Goal: Information Seeking & Learning: Learn about a topic

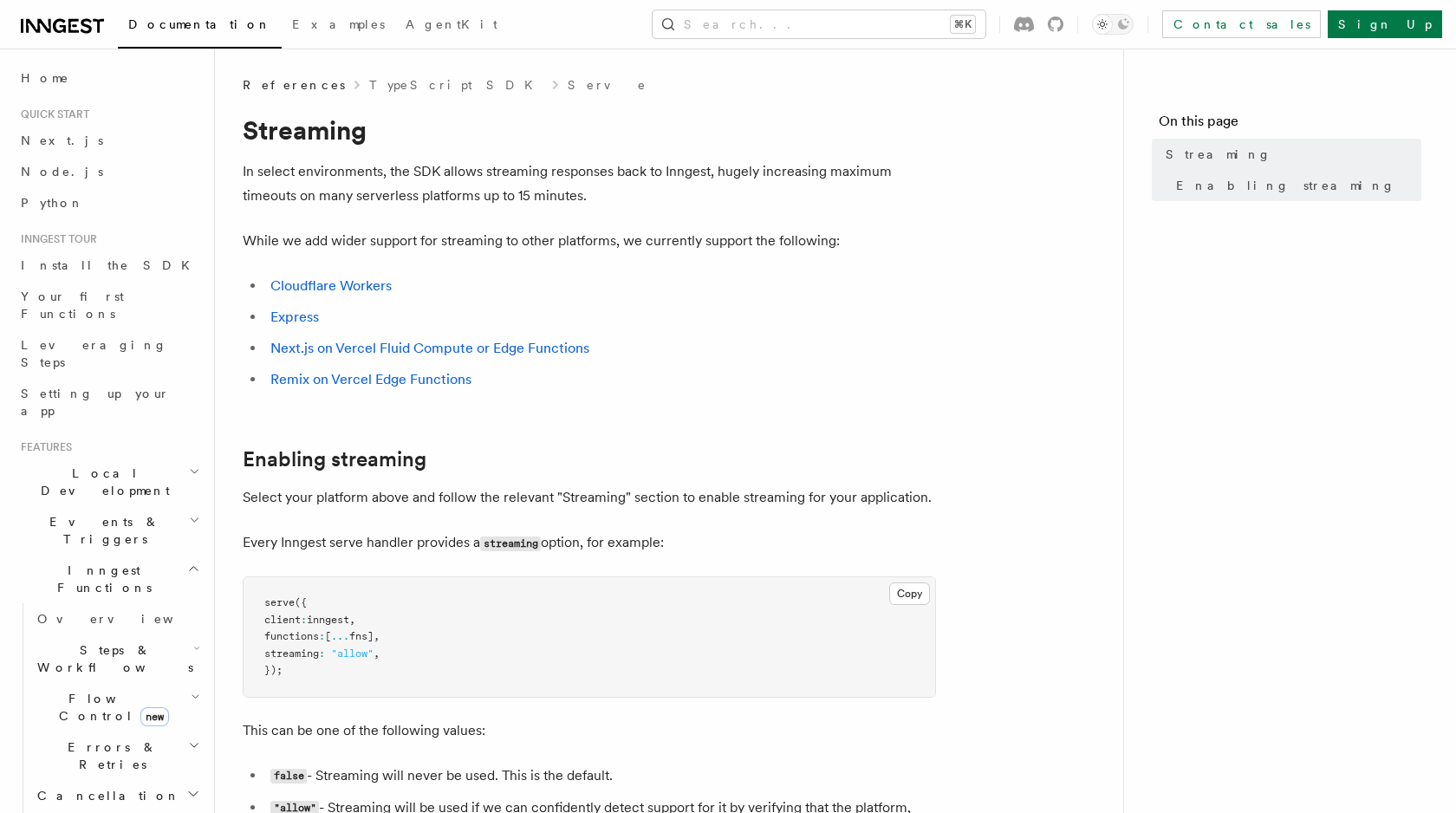
click at [728, 210] on article "References TypeScript SDK Serve Streaming In select environments, the SDK allow…" at bounding box center [669, 723] width 852 height 1294
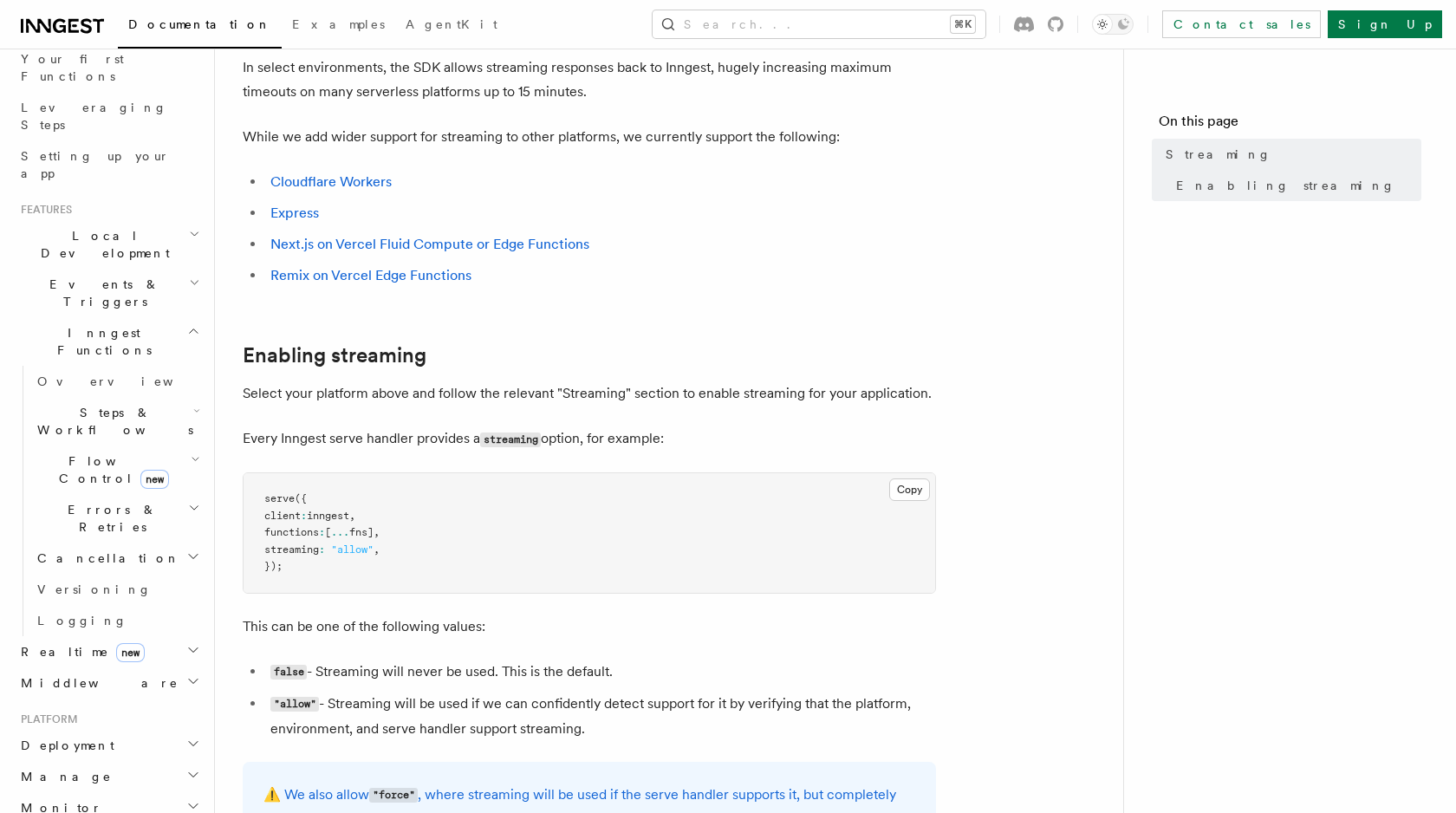
scroll to position [292, 0]
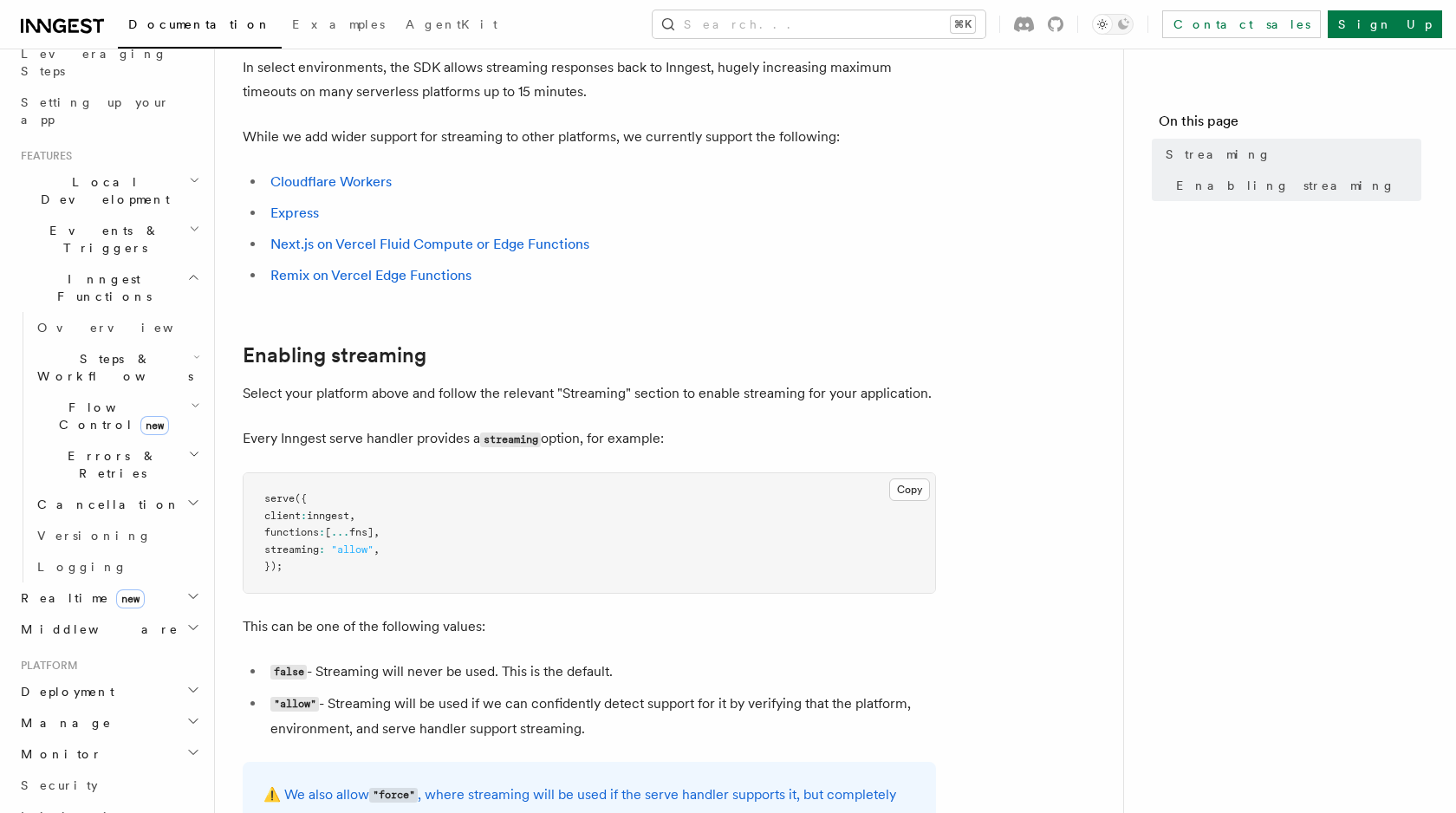
click at [196, 589] on icon "button" at bounding box center [194, 596] width 14 height 14
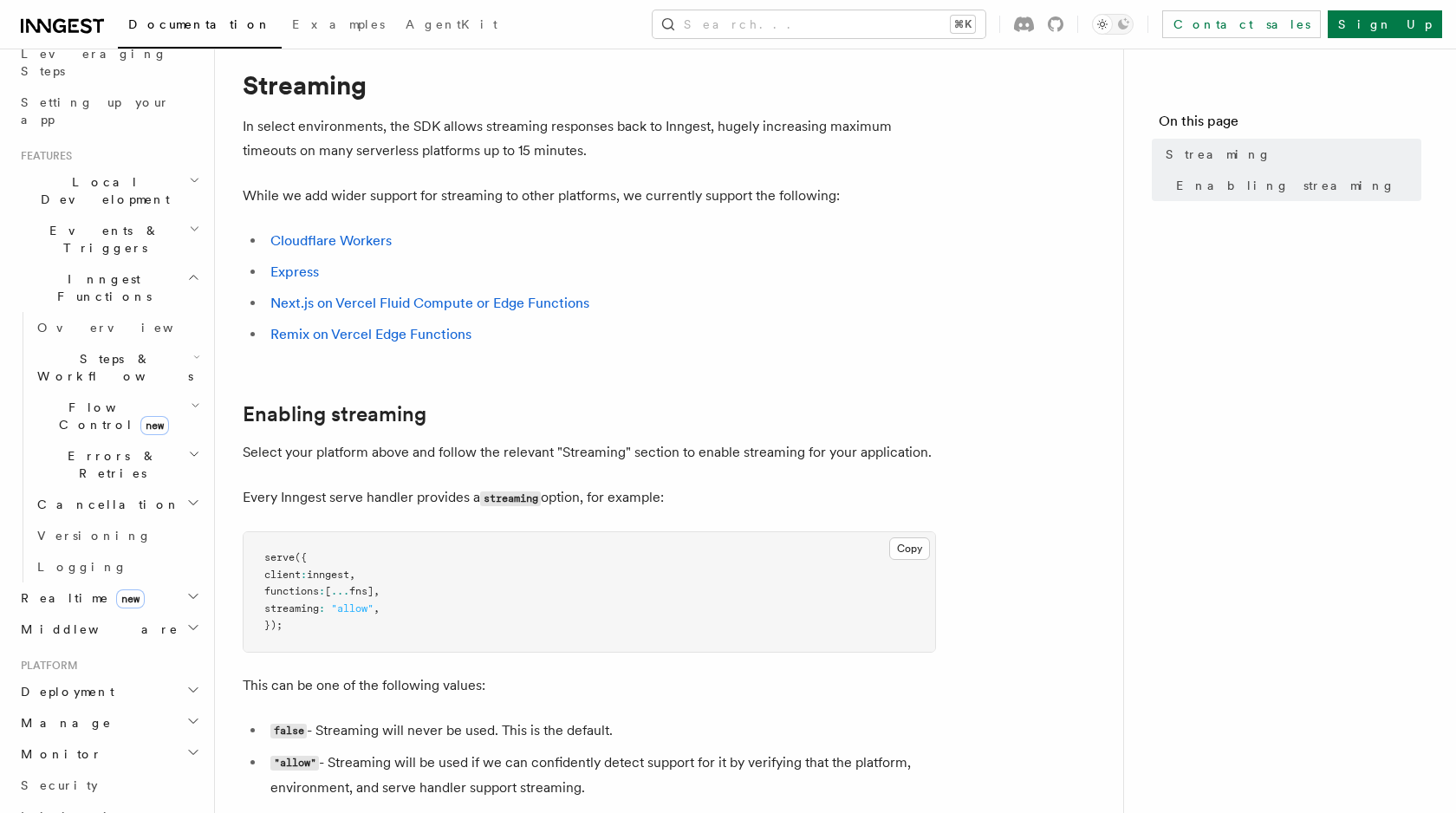
scroll to position [47, 0]
click at [474, 70] on h1 "Streaming" at bounding box center [589, 83] width 693 height 31
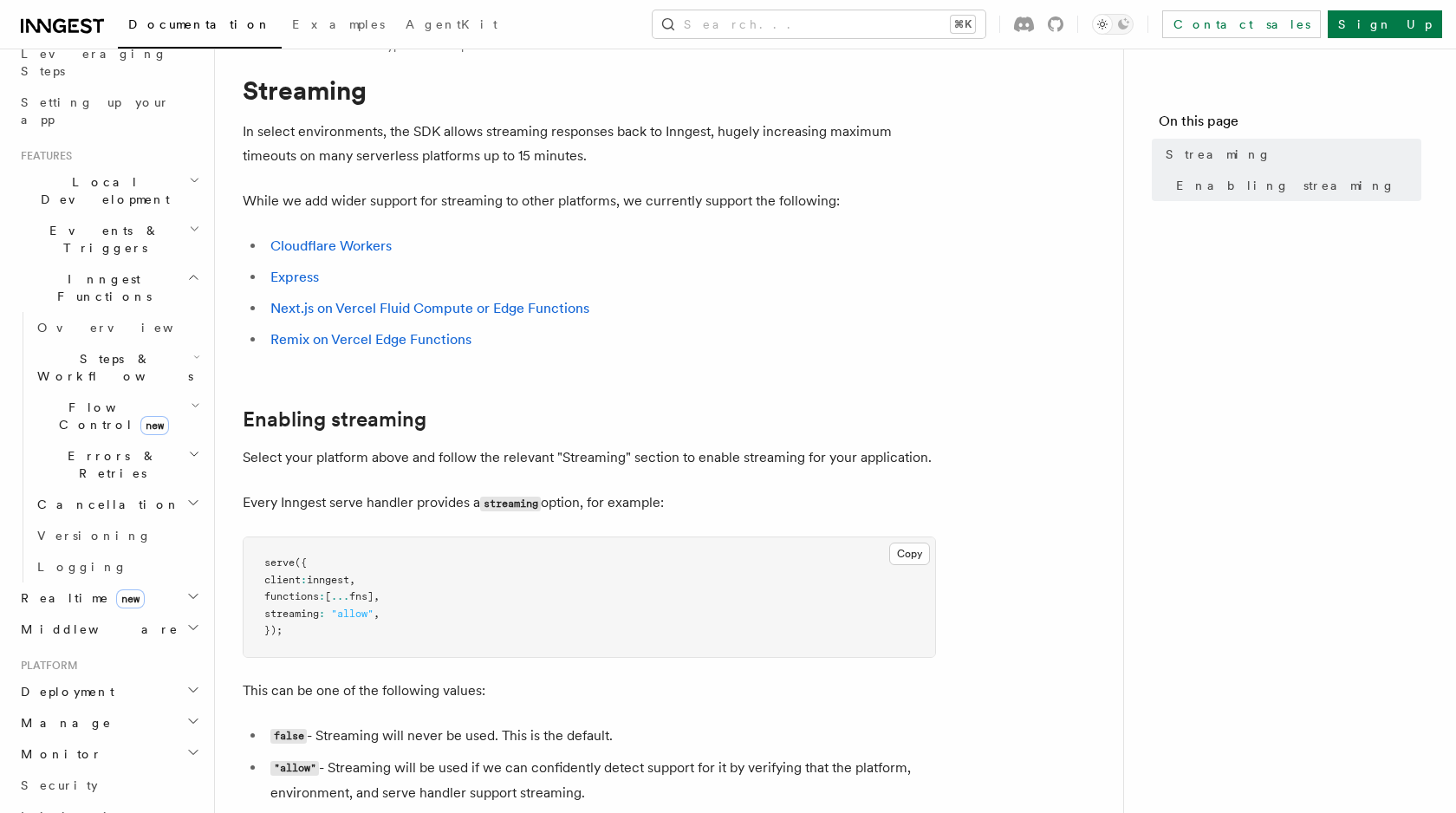
scroll to position [36, 0]
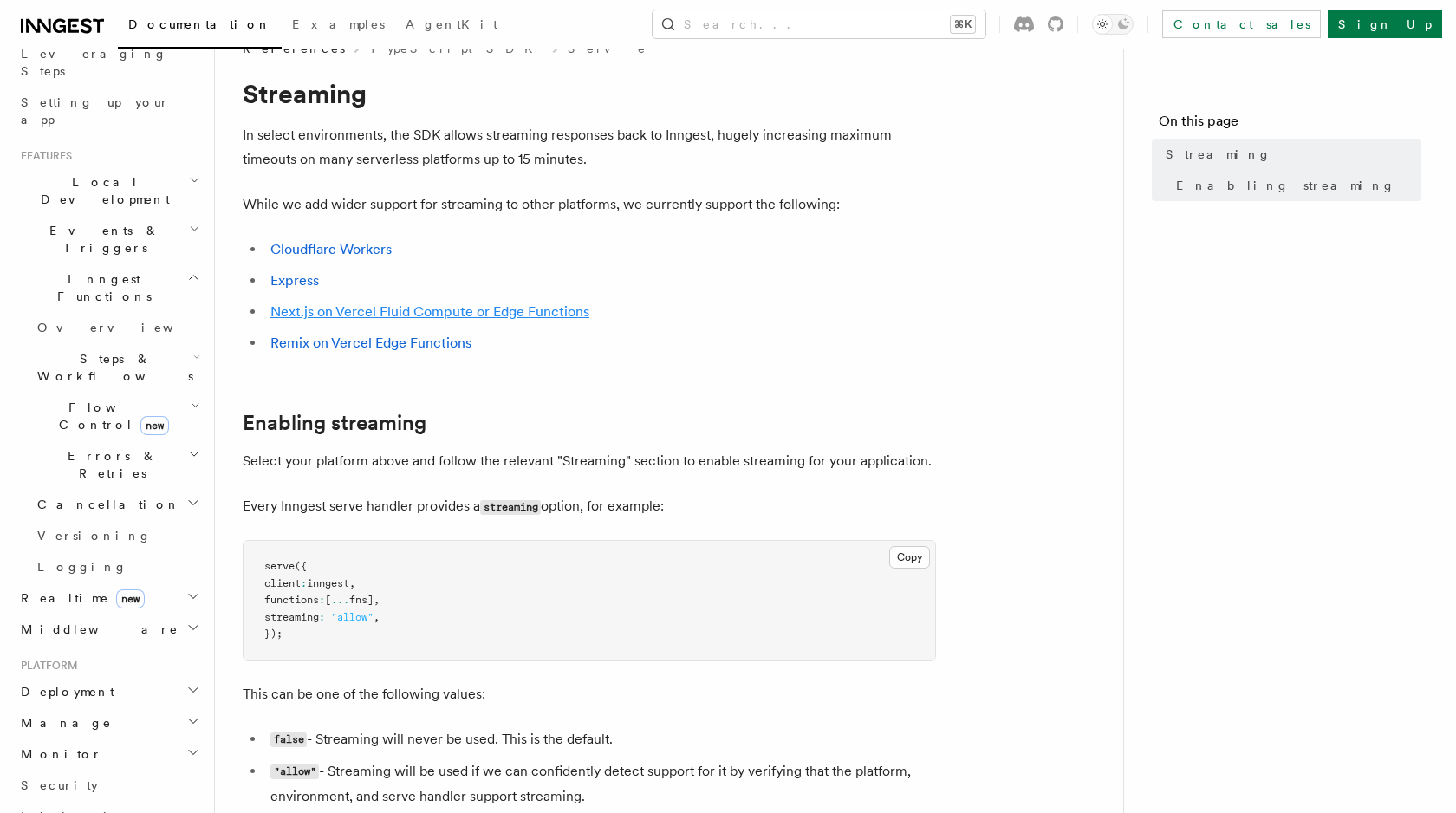
click at [518, 315] on link "Next.js on Vercel Fluid Compute or Edge Functions" at bounding box center [430, 311] width 319 height 17
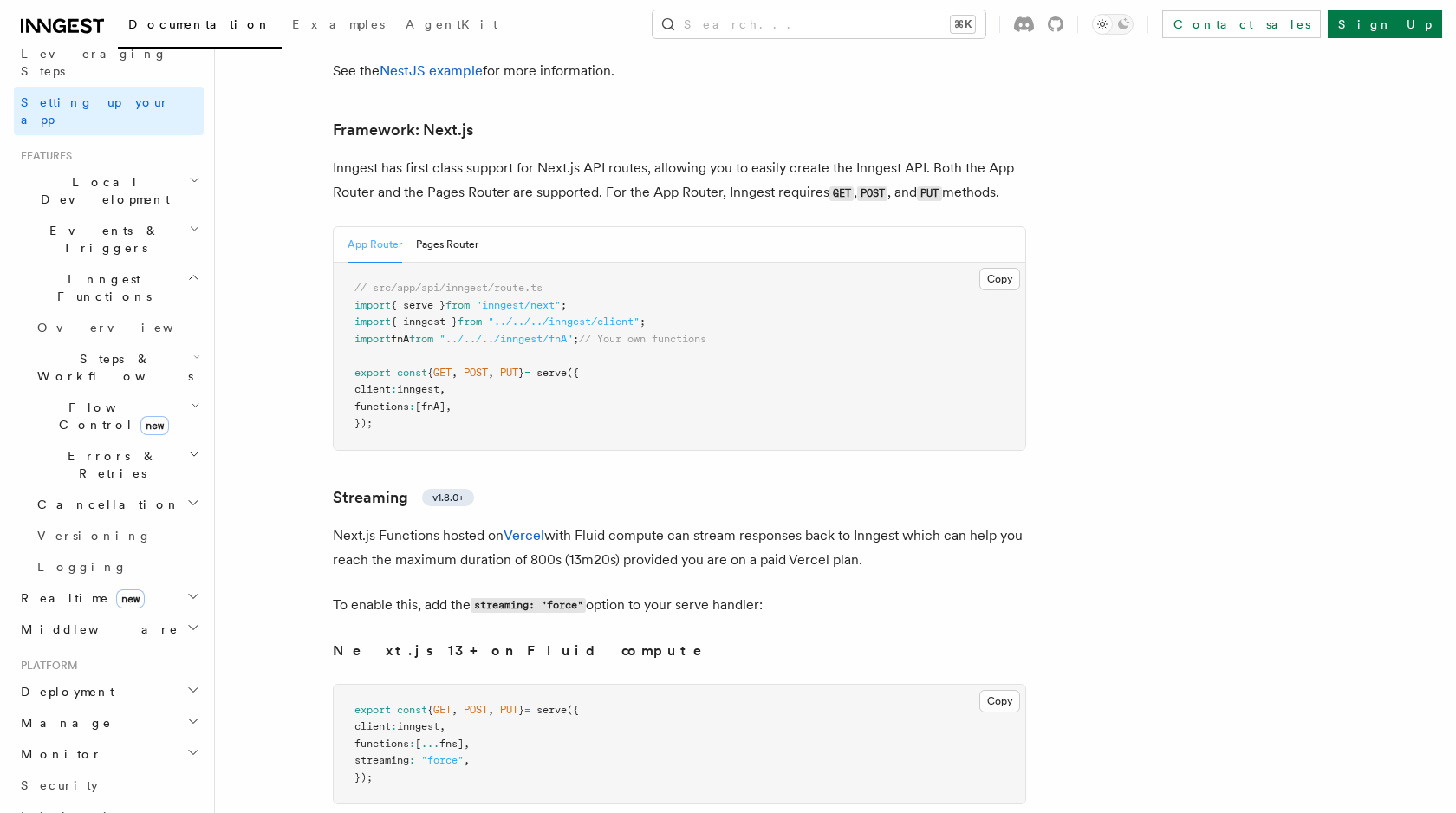
scroll to position [10623, 0]
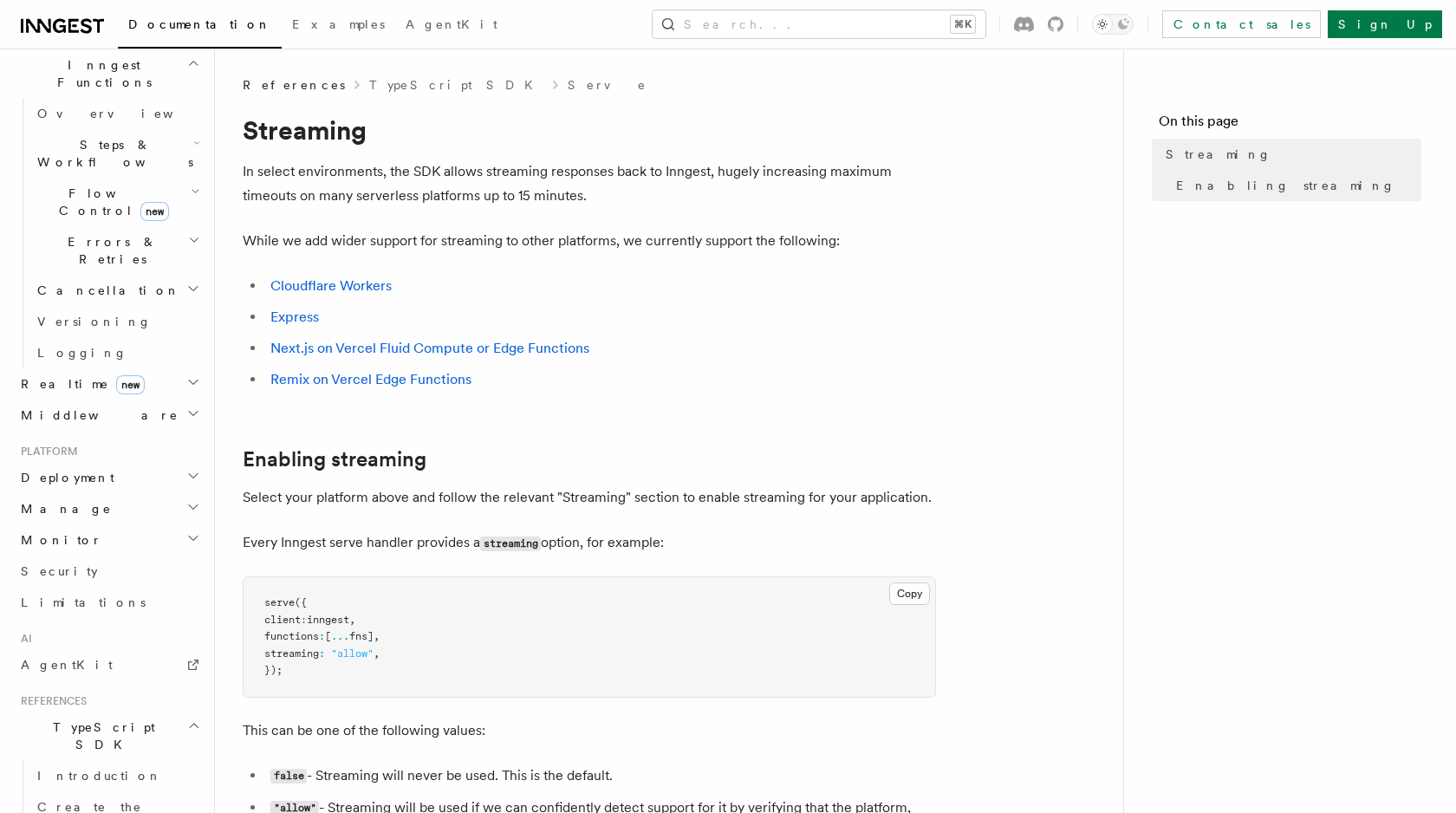
scroll to position [544, 0]
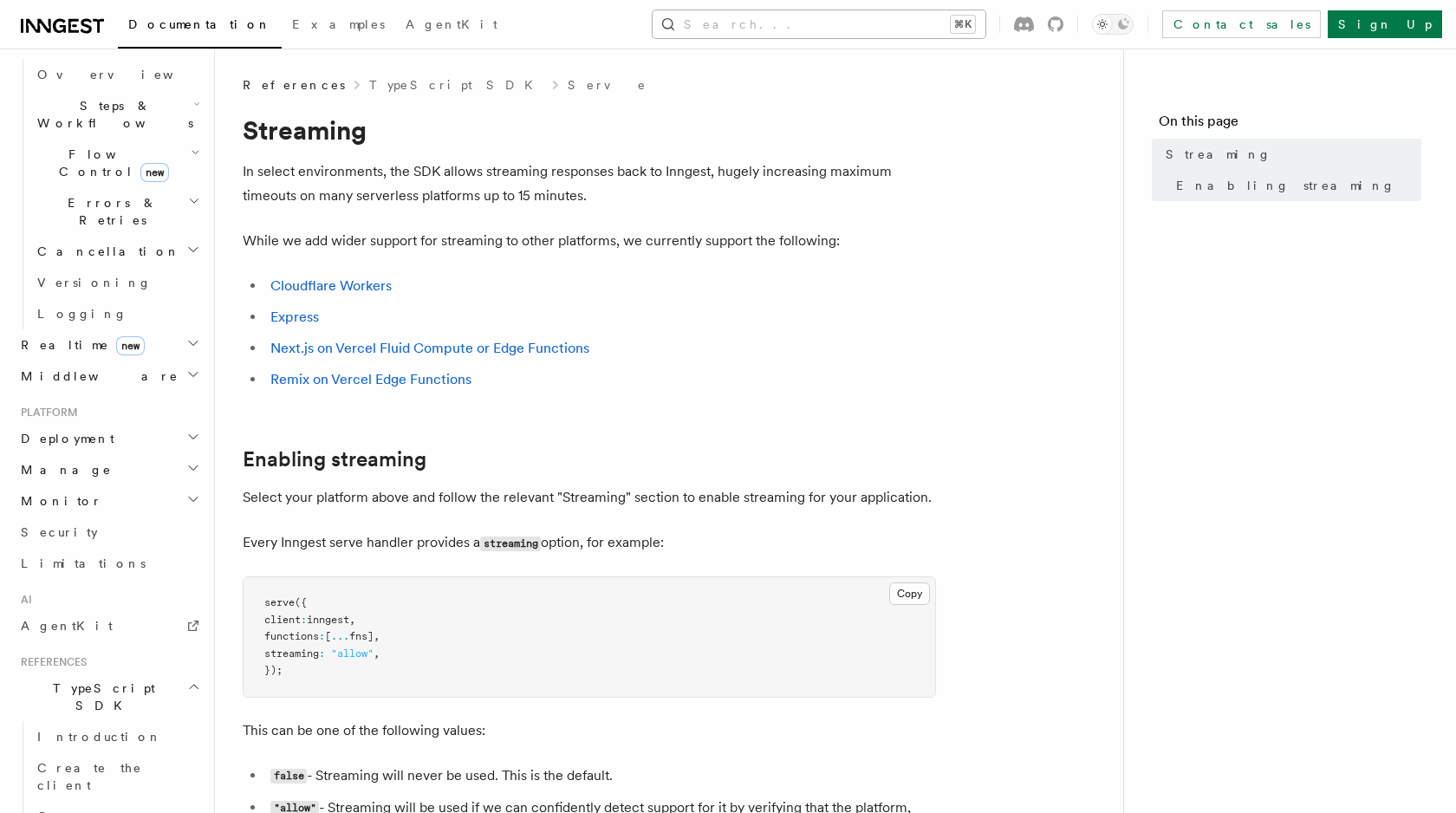
click at [824, 28] on button "Search... ⌘K" at bounding box center [819, 24] width 333 height 27
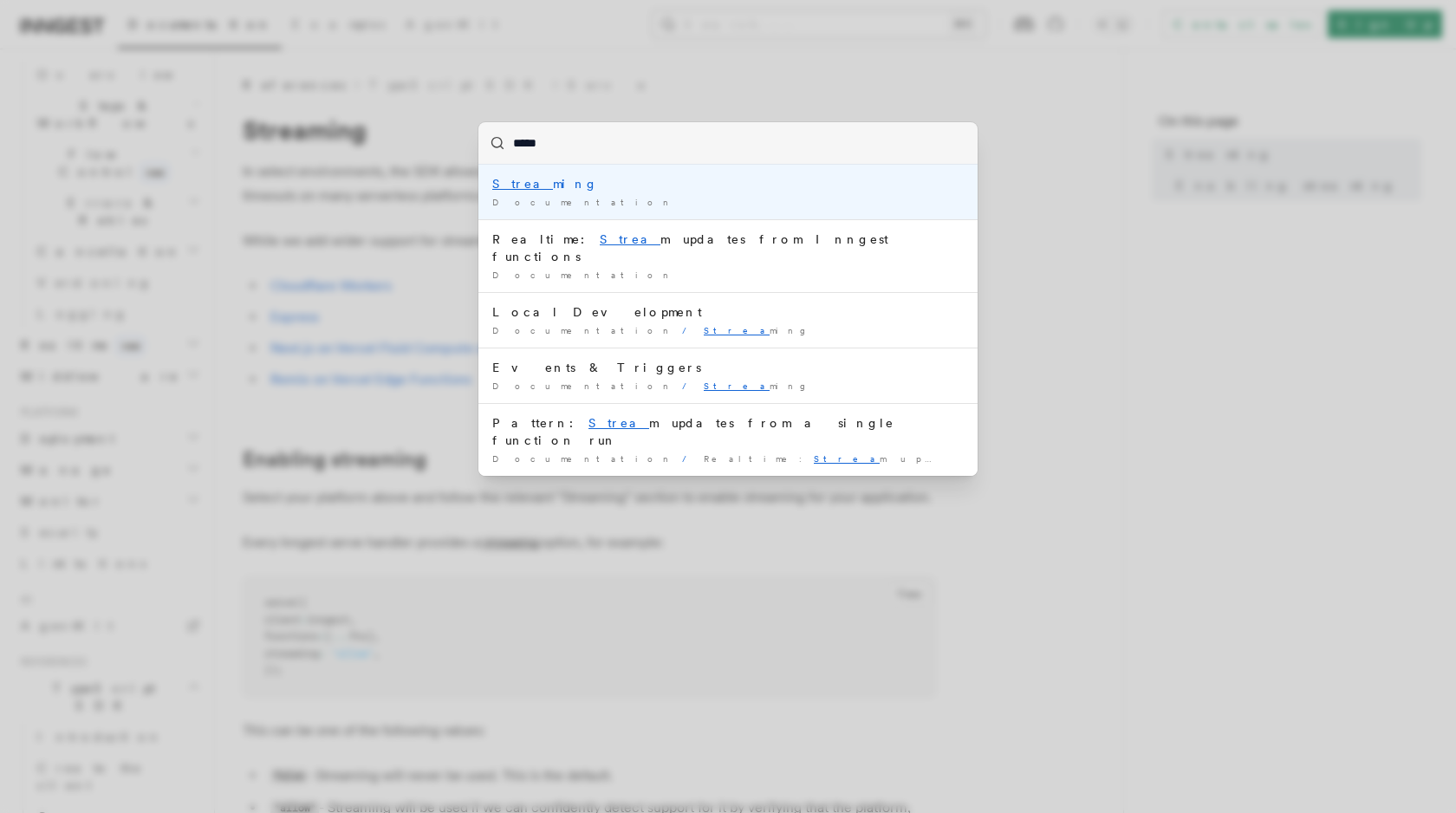
type input "******"
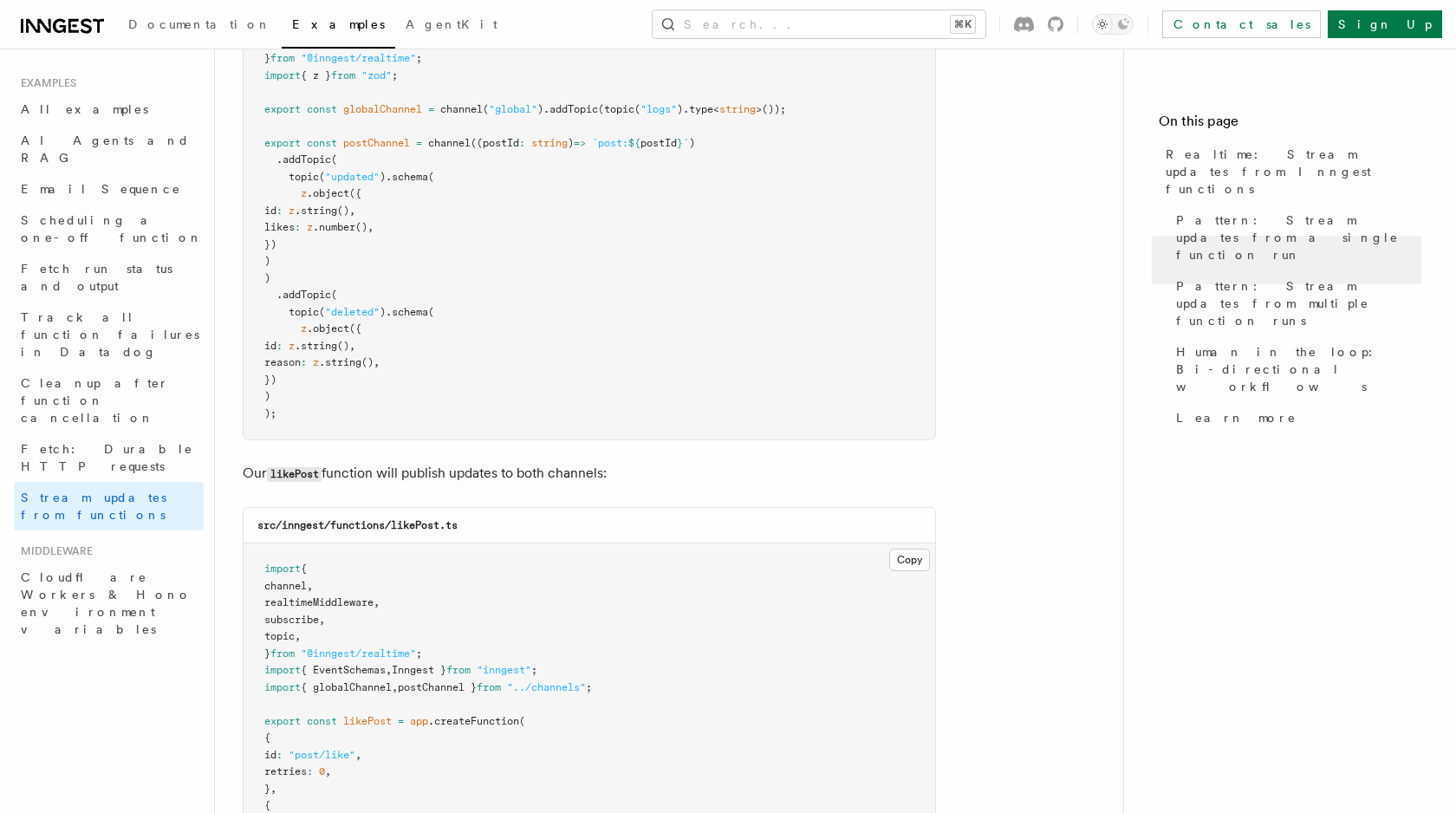
scroll to position [1785, 0]
click at [1087, 169] on article "Examples Realtime: Stream updates from Inngest functions Inngest Realtime enabl…" at bounding box center [669, 822] width 852 height 5060
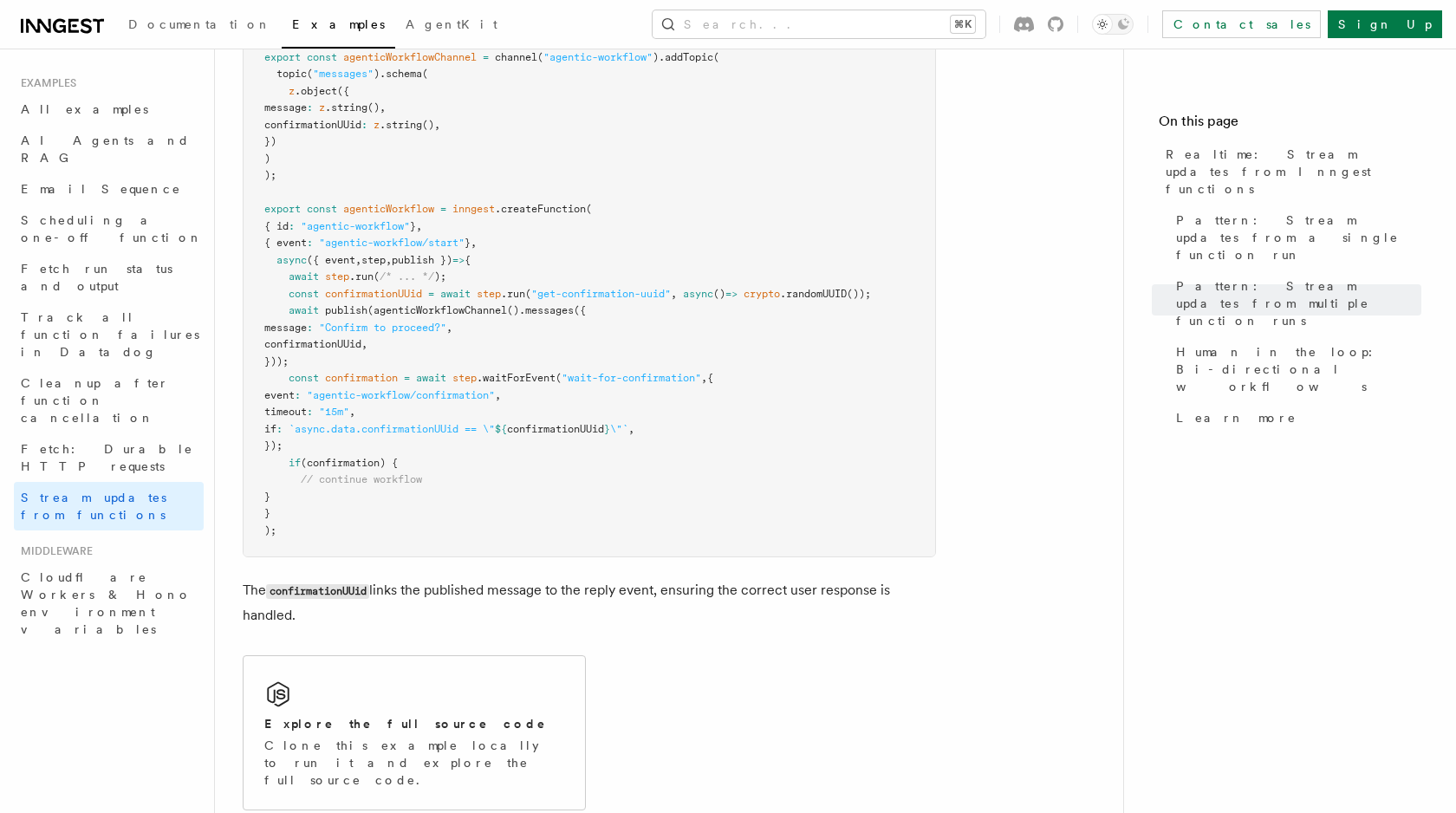
scroll to position [3684, 0]
